Goal: Task Accomplishment & Management: Use online tool/utility

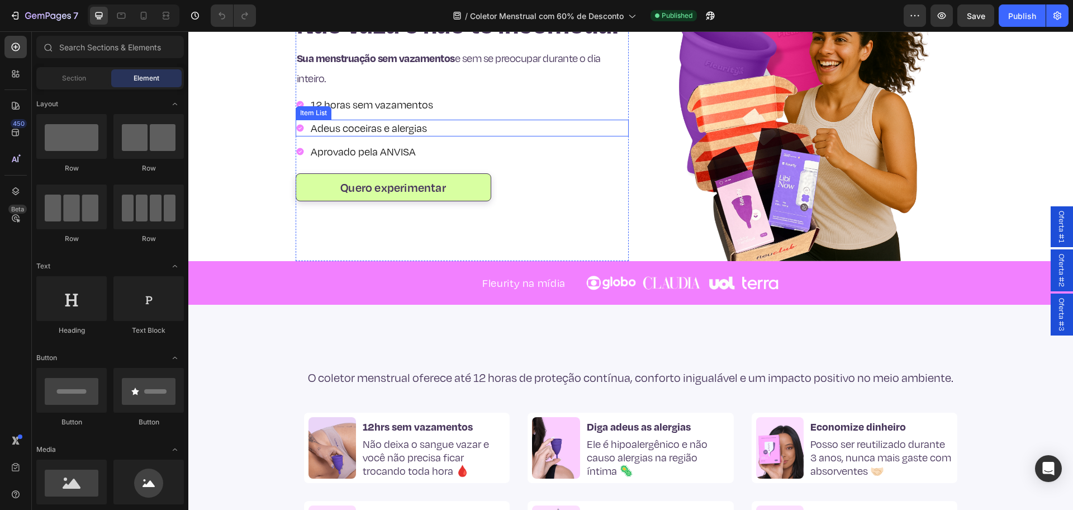
scroll to position [140, 0]
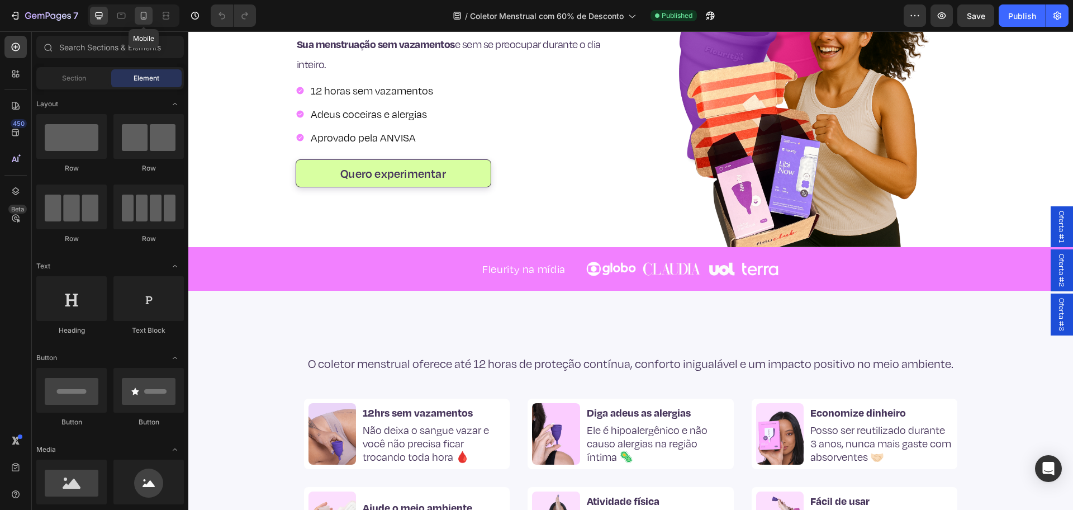
click at [145, 11] on icon at bounding box center [143, 15] width 11 height 11
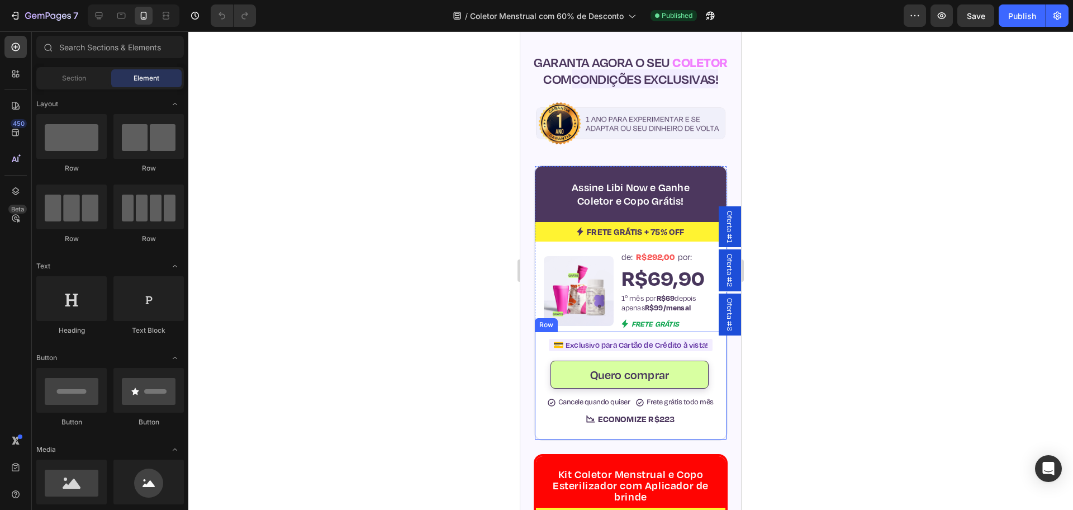
scroll to position [3598, 0]
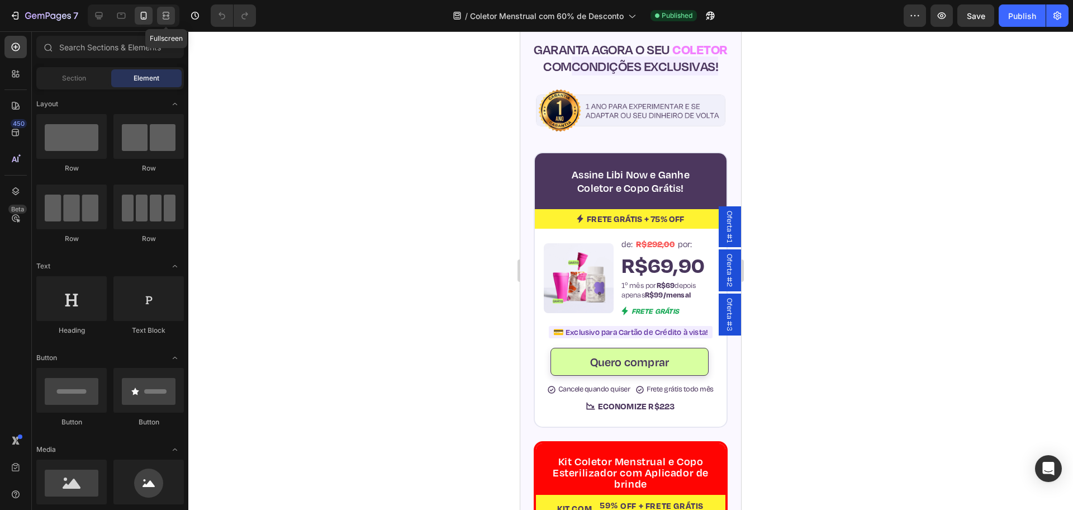
click at [157, 16] on div at bounding box center [166, 16] width 18 height 18
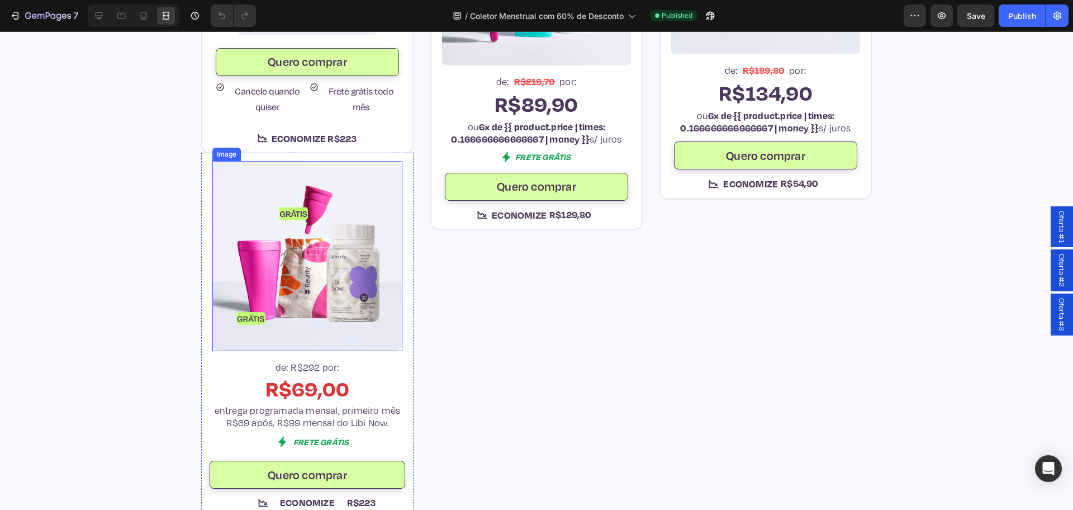
scroll to position [3877, 0]
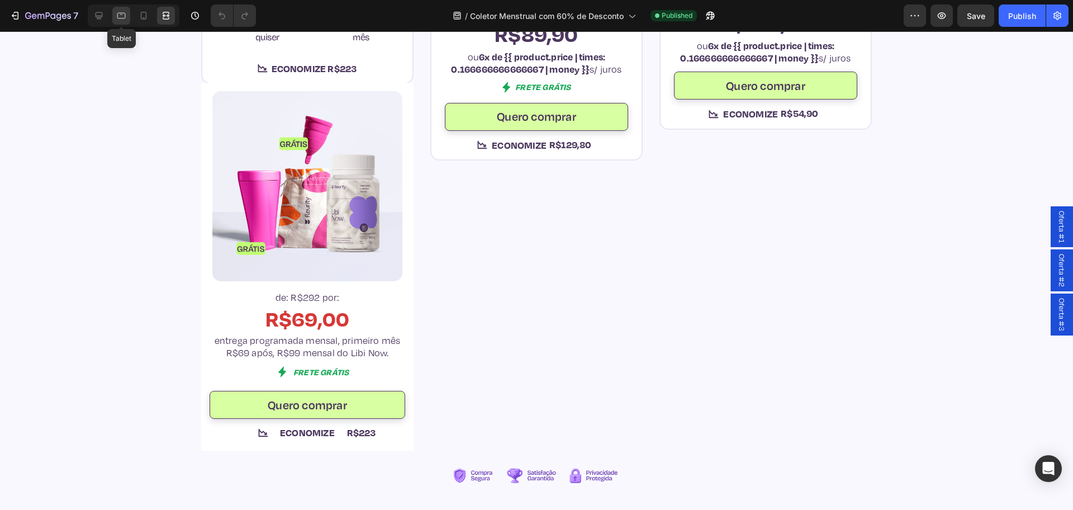
click at [127, 17] on icon at bounding box center [121, 15] width 11 height 11
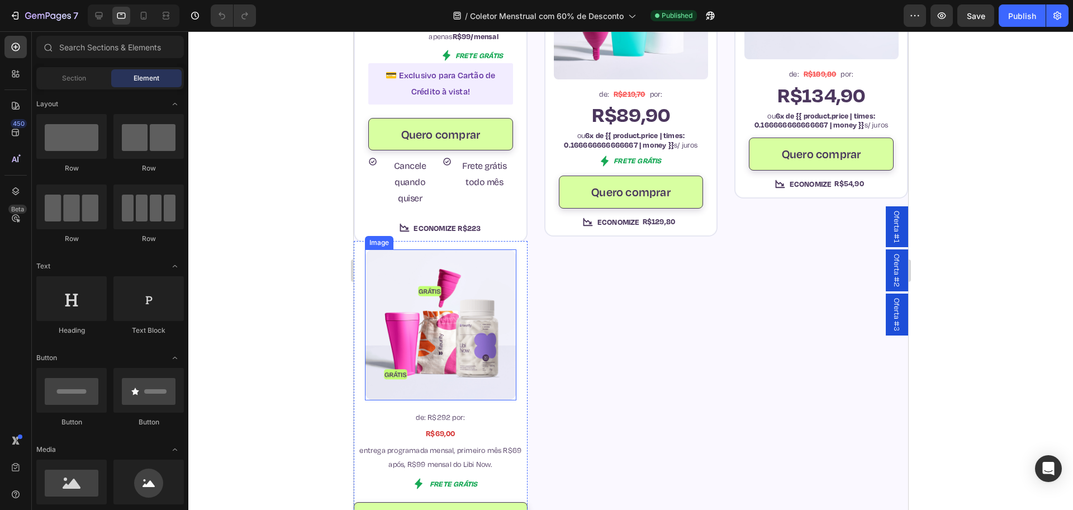
scroll to position [3865, 0]
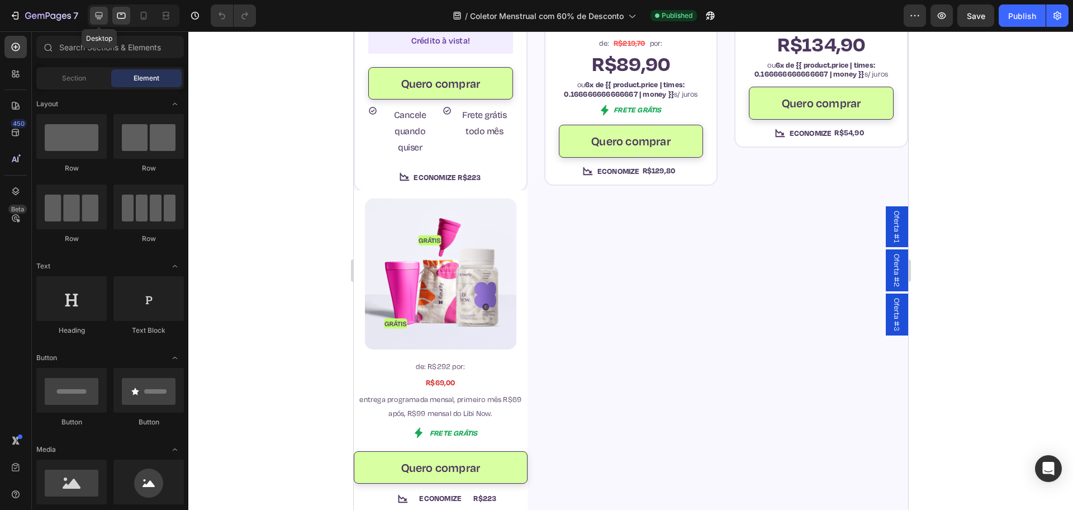
click at [97, 13] on icon at bounding box center [98, 15] width 11 height 11
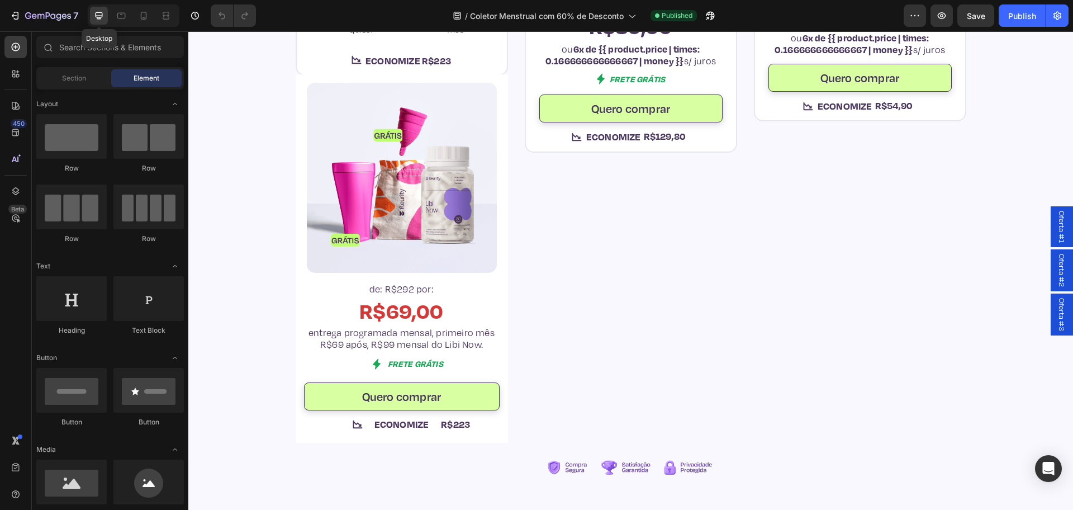
scroll to position [3808, 0]
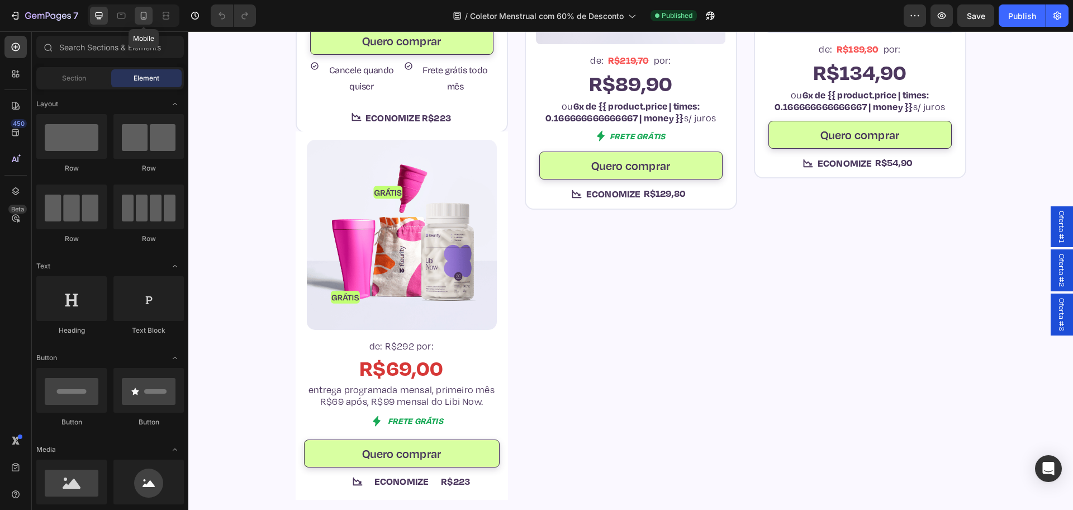
click at [136, 17] on div at bounding box center [144, 16] width 18 height 18
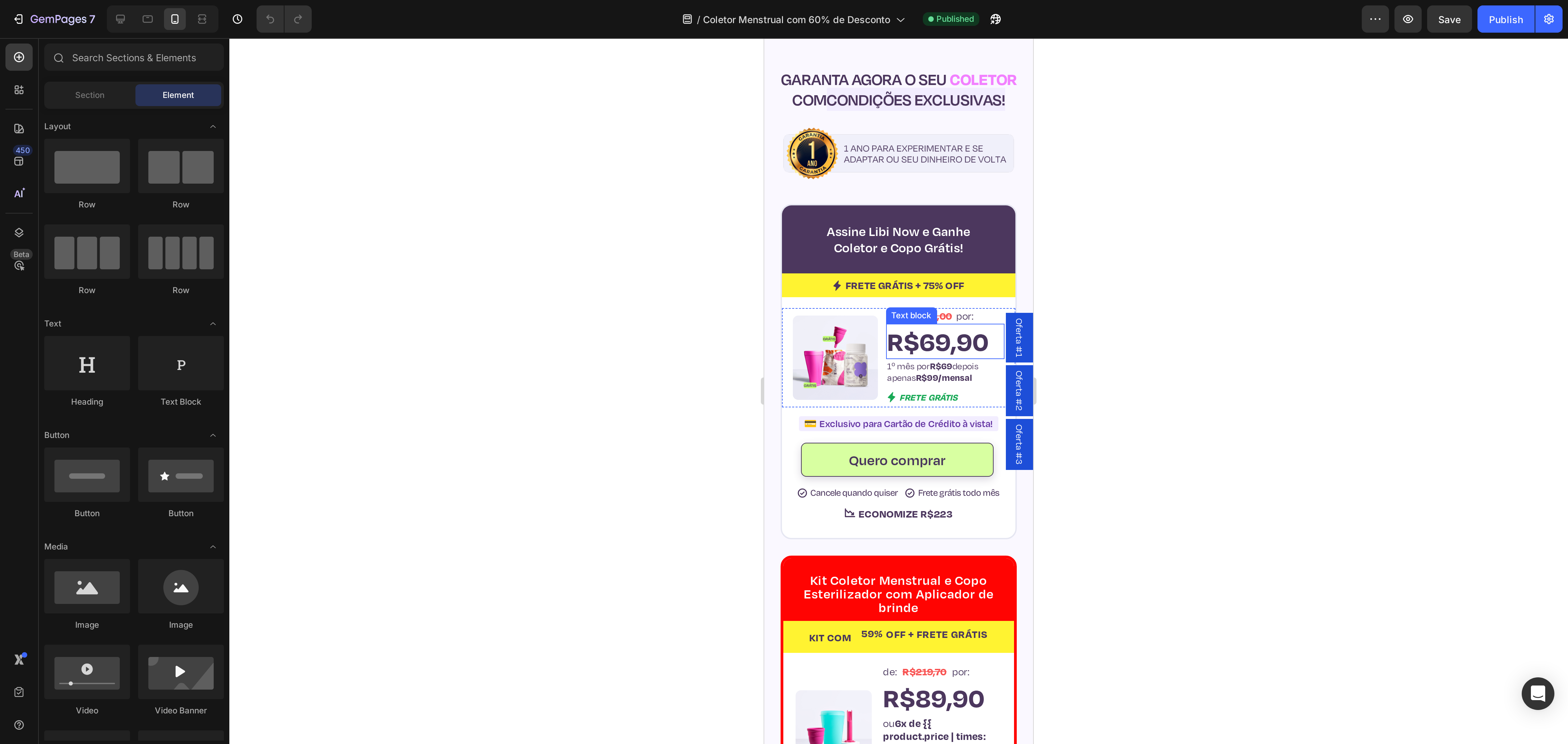
scroll to position [2093, 0]
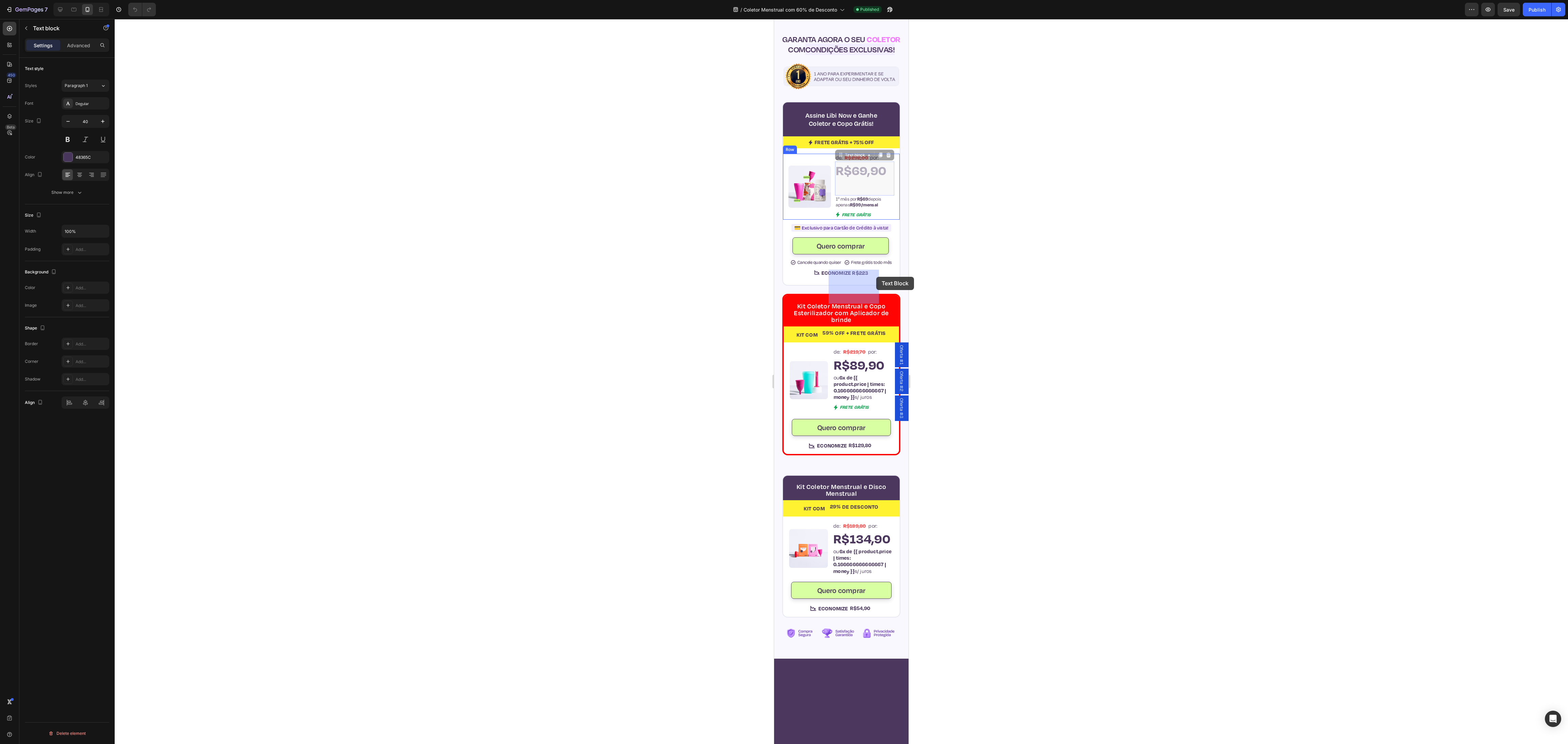
drag, startPoint x: 878, startPoint y: 253, endPoint x: 875, endPoint y: 277, distance: 24.2
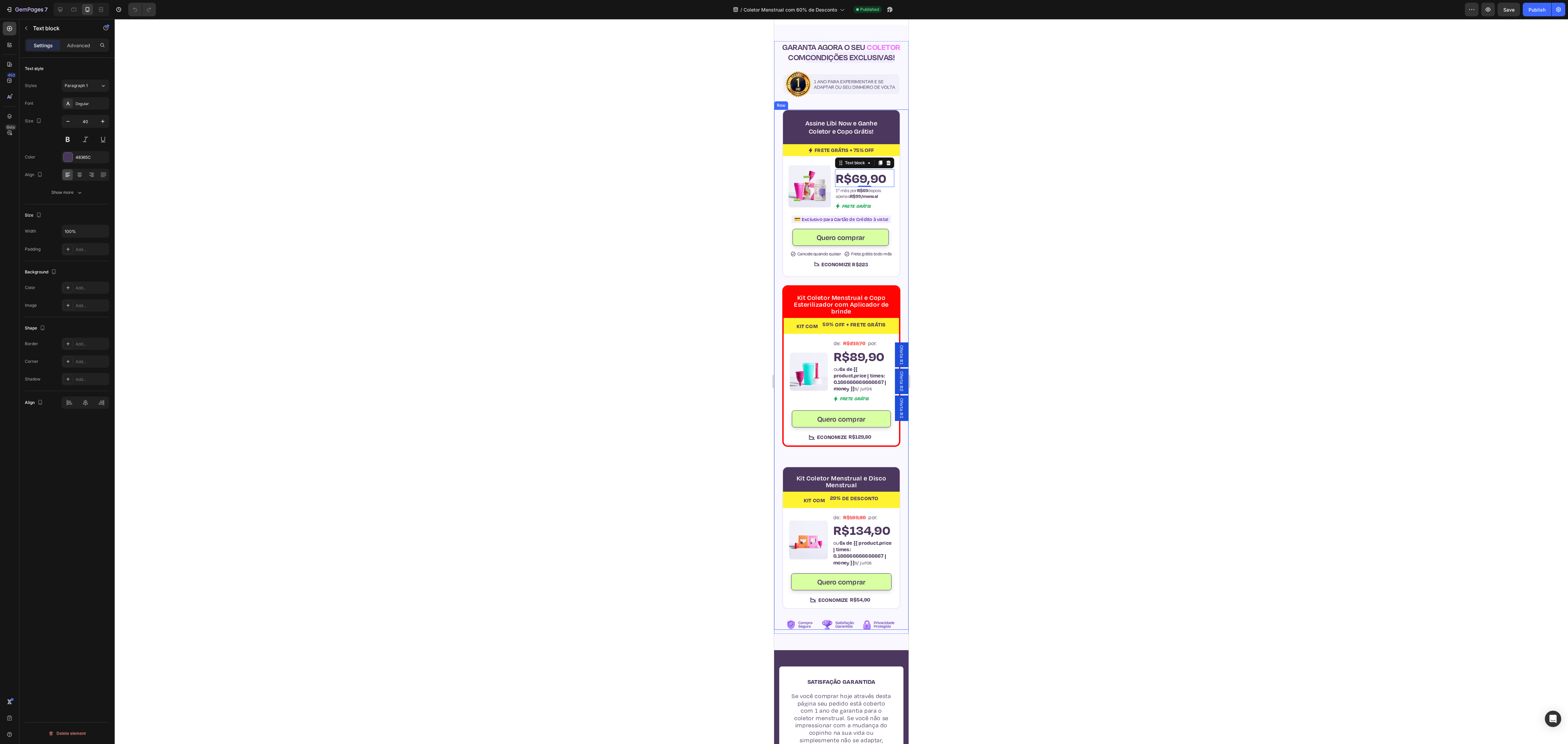
scroll to position [2195, 0]
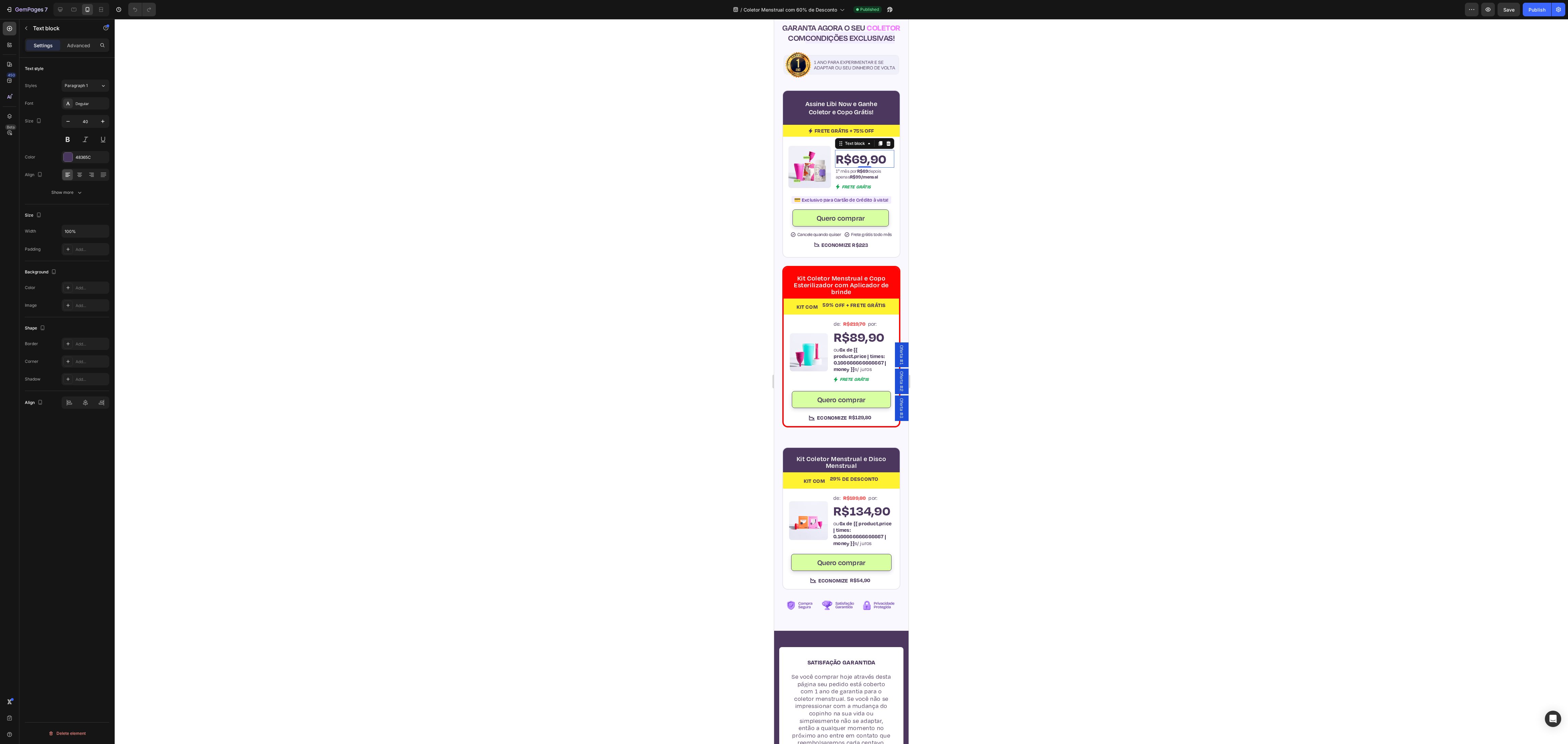
click at [653, 167] on p "R$69,90" at bounding box center [864, 159] width 58 height 16
click at [68, 127] on button "button" at bounding box center [68, 122] width 12 height 12
type input "38"
click at [653, 218] on div at bounding box center [841, 381] width 1454 height 725
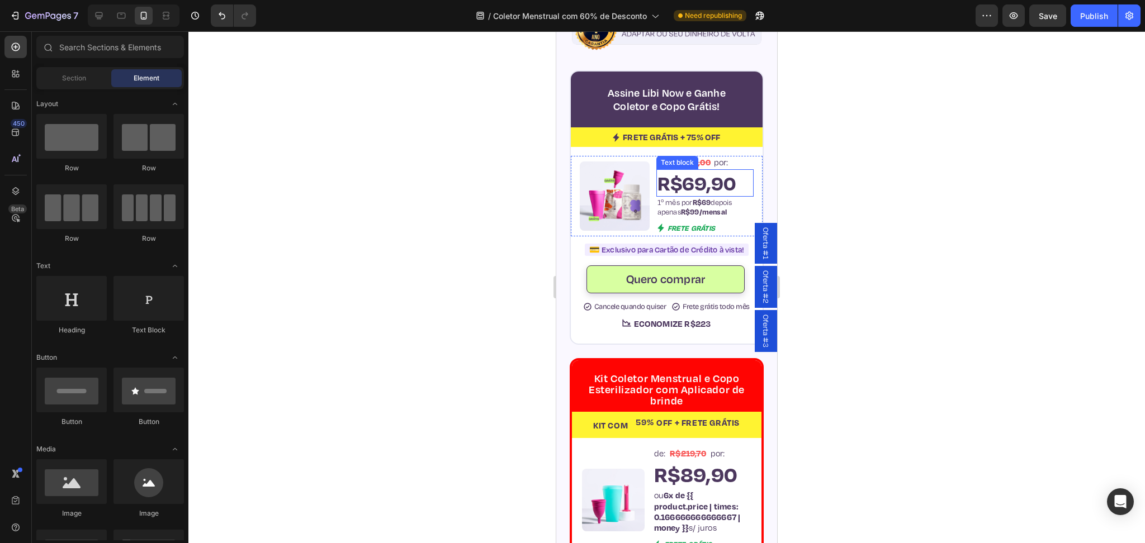
scroll to position [3646, 0]
